Goal: Task Accomplishment & Management: Manage account settings

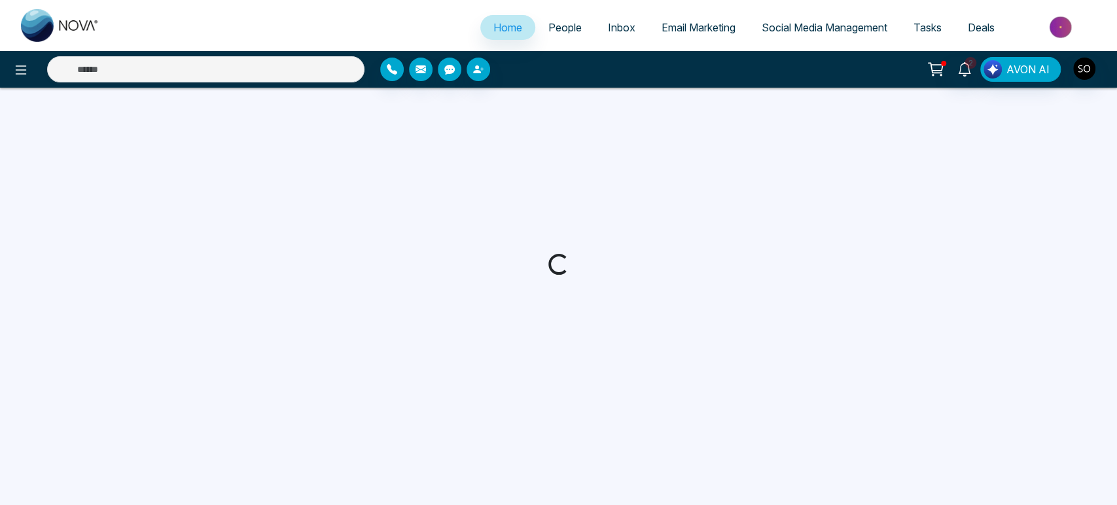
select select "*"
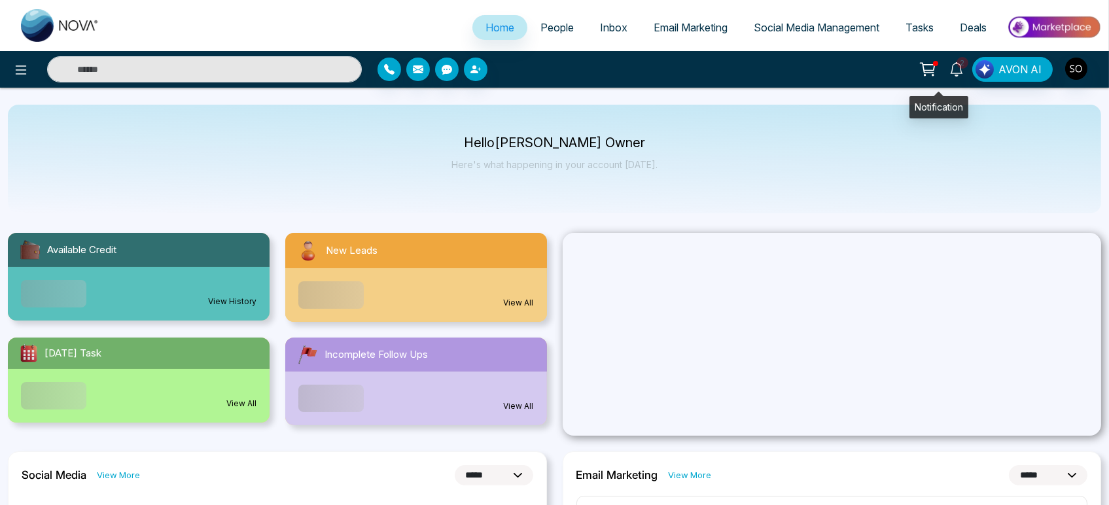
click at [949, 71] on icon at bounding box center [956, 69] width 14 height 14
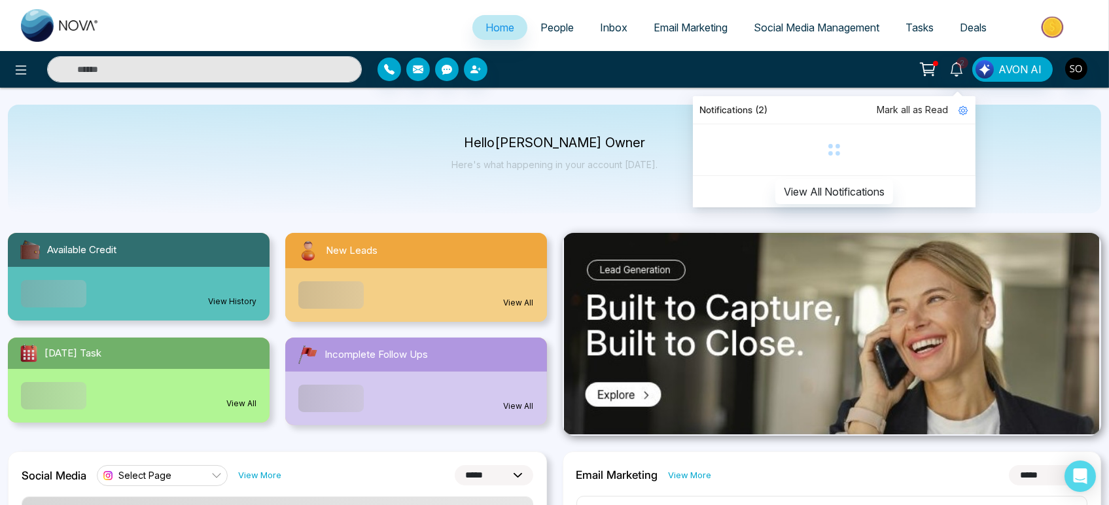
click at [911, 112] on span "Mark all as Read" at bounding box center [912, 110] width 71 height 14
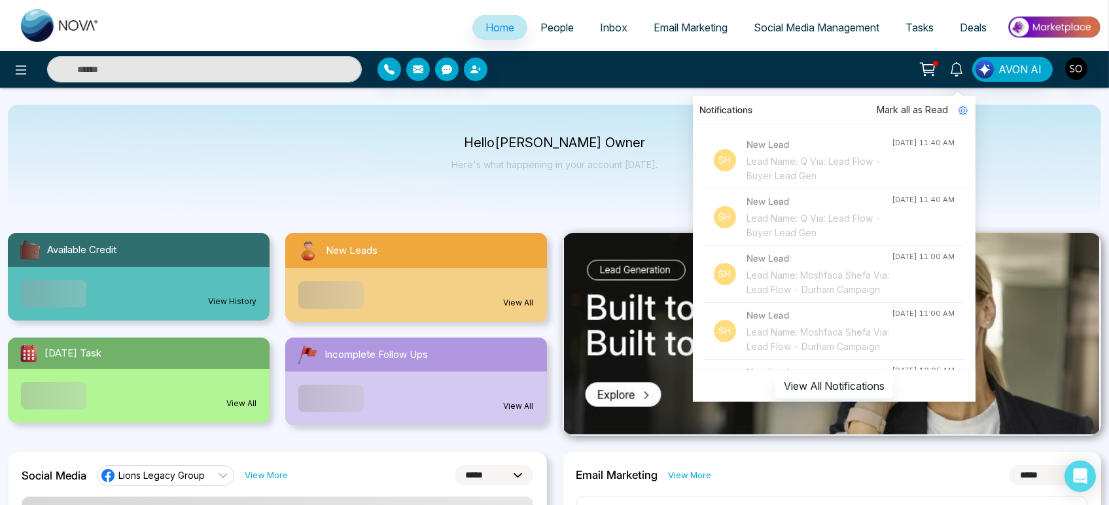
click at [913, 109] on span "Mark all as Read" at bounding box center [912, 110] width 71 height 14
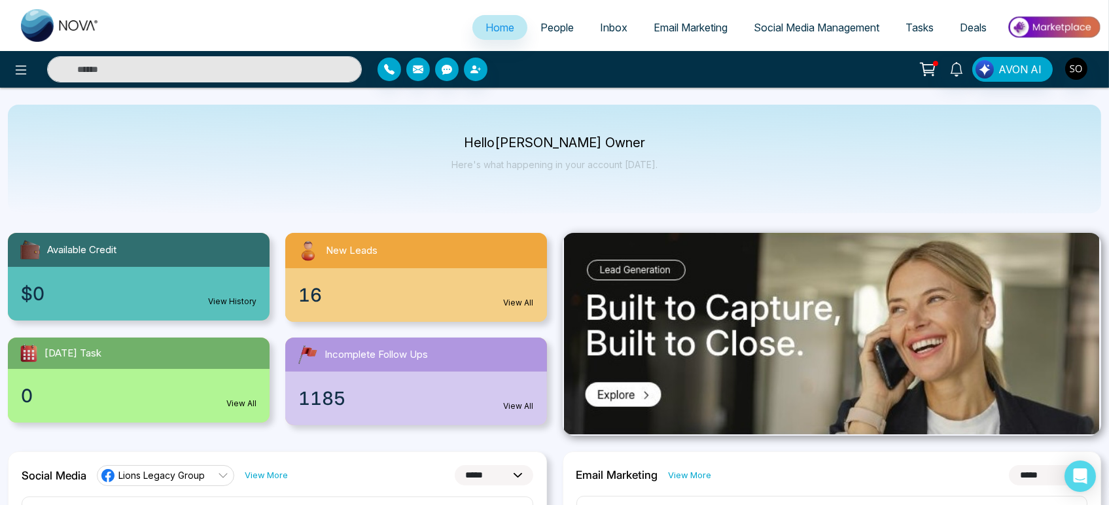
click at [548, 31] on span "People" at bounding box center [557, 27] width 33 height 13
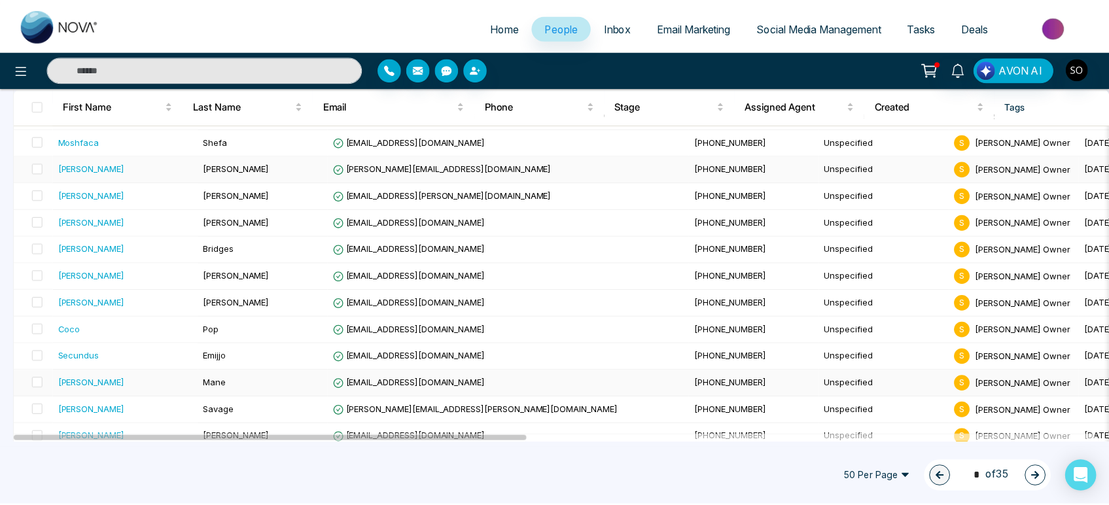
scroll to position [73, 0]
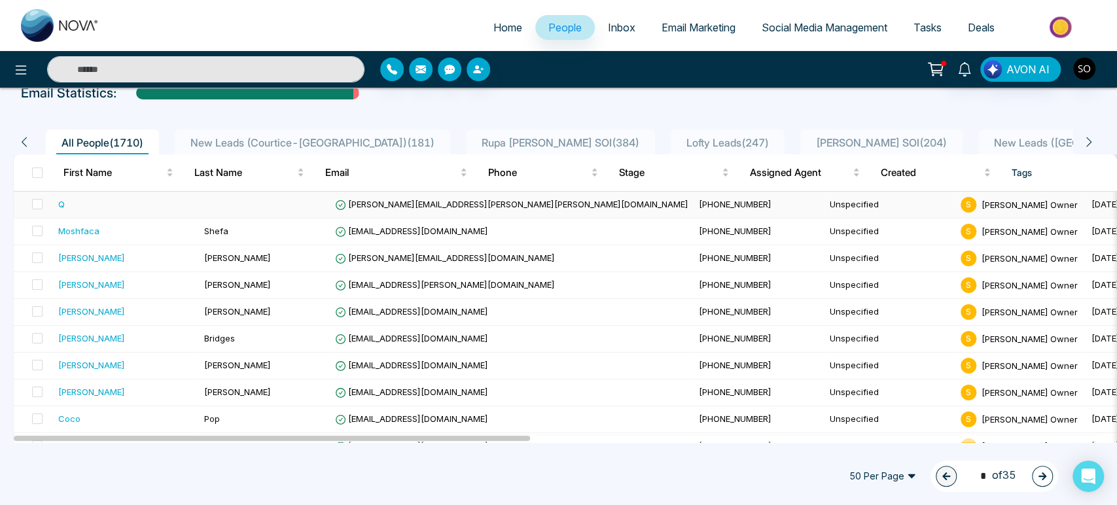
click at [81, 211] on div "Q" at bounding box center [125, 204] width 135 height 13
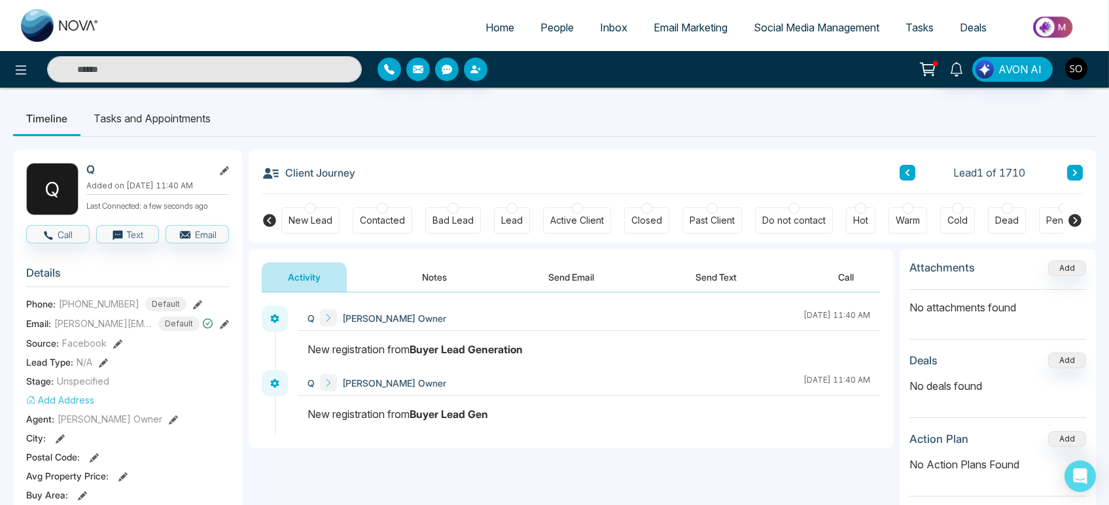
click at [226, 171] on icon at bounding box center [224, 170] width 9 height 9
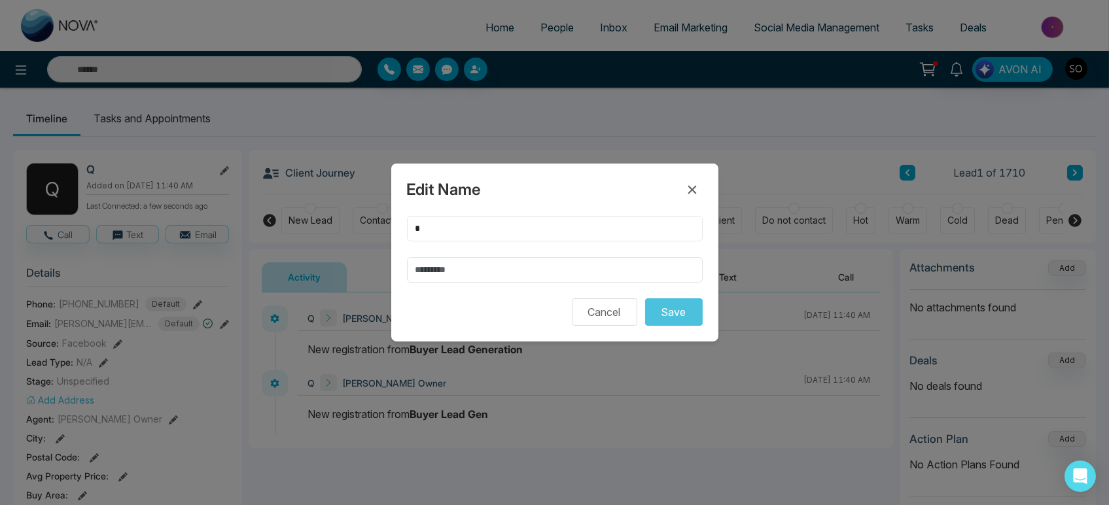
click at [436, 223] on input "*" at bounding box center [555, 229] width 296 height 26
type input "*******"
drag, startPoint x: 459, startPoint y: 271, endPoint x: 459, endPoint y: 262, distance: 8.5
click at [459, 268] on input "text" at bounding box center [555, 270] width 296 height 26
type input "*****"
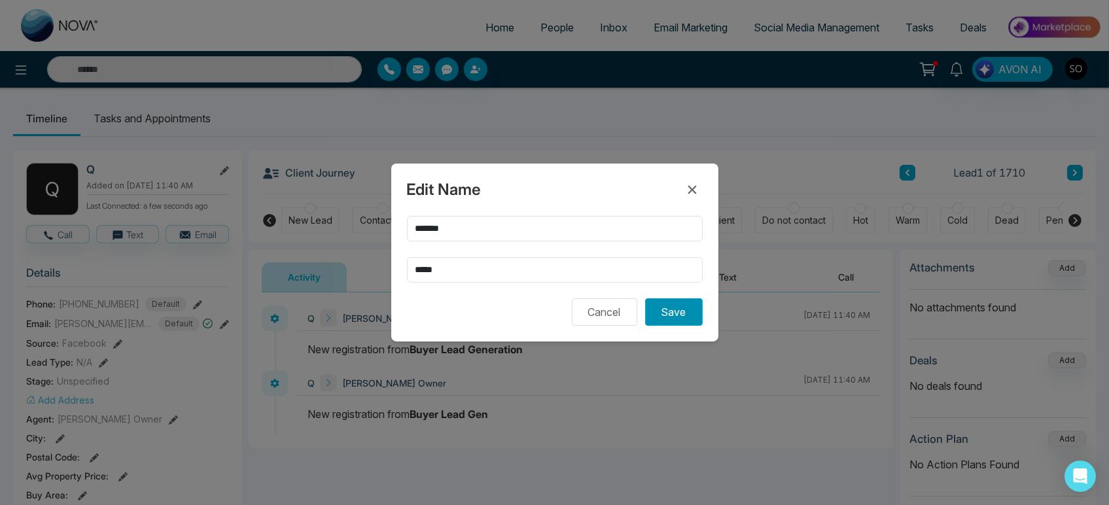
click at [686, 326] on button "Save" at bounding box center [674, 311] width 58 height 27
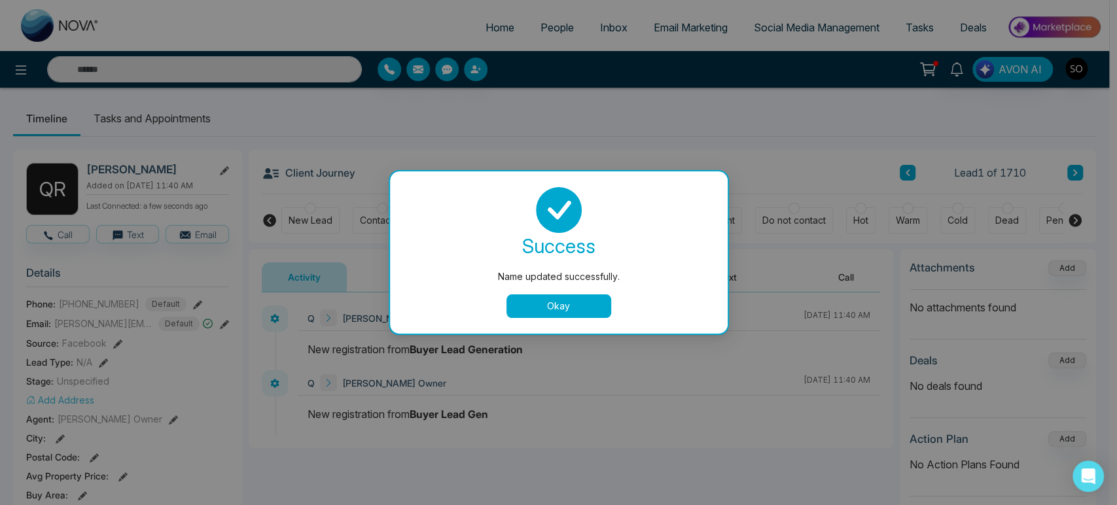
click at [545, 314] on button "Okay" at bounding box center [558, 306] width 105 height 24
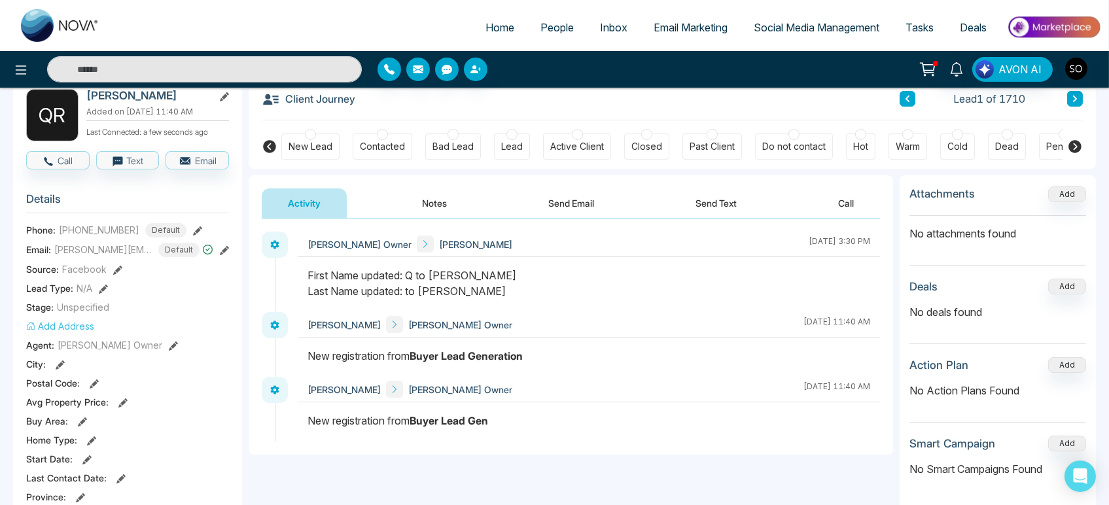
scroll to position [73, 0]
click at [220, 257] on icon at bounding box center [224, 251] width 9 height 9
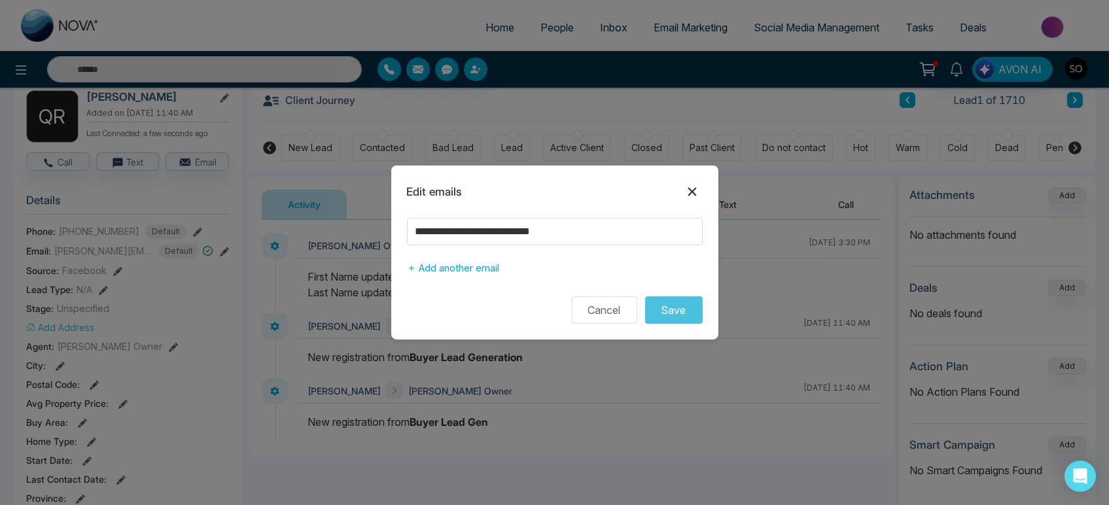
click at [685, 184] on icon at bounding box center [692, 192] width 16 height 16
